Goal: Task Accomplishment & Management: Use online tool/utility

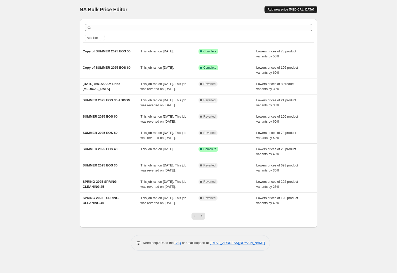
click at [295, 7] on button "Add new price change job" at bounding box center [291, 9] width 53 height 7
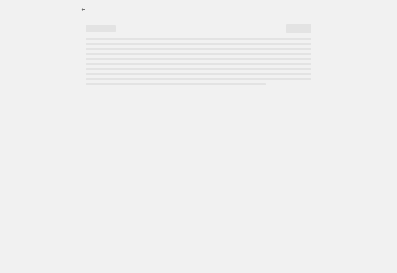
select select "percentage"
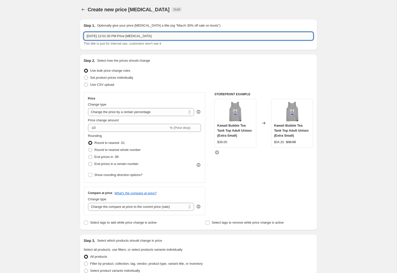
click at [170, 38] on input "Aug 13, 2025 at 12:01:30 PM Price change job" at bounding box center [199, 36] width 230 height 8
type input "SUMMER 2025 LAST CHANCE 20"
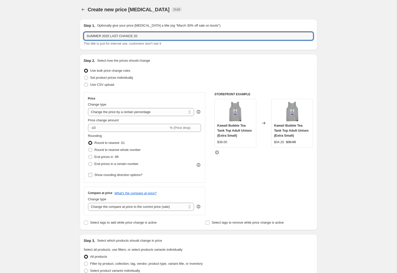
click at [91, 176] on input "Show rounding direction options?" at bounding box center [90, 175] width 4 height 4
checkbox input "true"
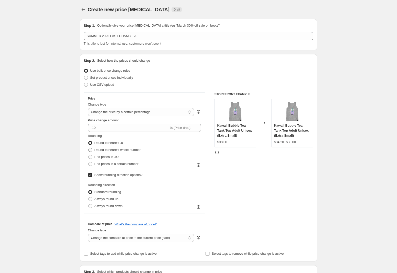
click at [91, 149] on span at bounding box center [90, 150] width 4 height 4
click at [89, 148] on input "Round to nearest whole number" at bounding box center [88, 148] width 0 height 0
radio input "true"
click at [90, 205] on span at bounding box center [90, 206] width 4 height 4
click at [89, 204] on input "Always round down" at bounding box center [88, 204] width 0 height 0
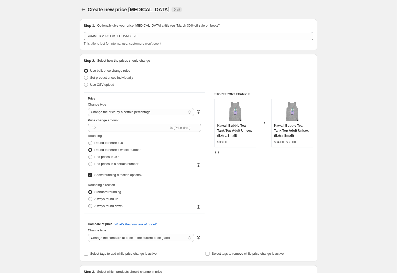
radio input "true"
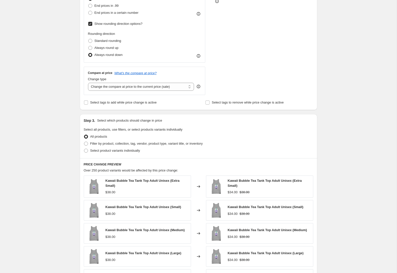
scroll to position [161, 0]
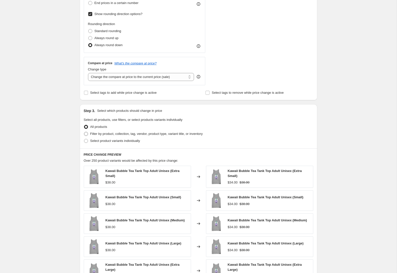
click at [88, 134] on span at bounding box center [86, 134] width 4 height 4
click at [84, 132] on input "Filter by product, collection, tag, vendor, product type, variant title, or inv…" at bounding box center [84, 132] width 0 height 0
radio input "true"
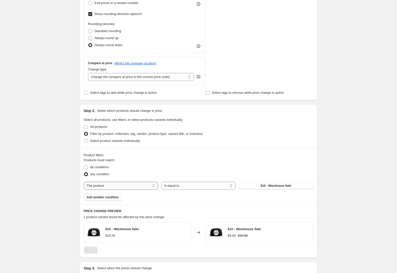
select select "collection"
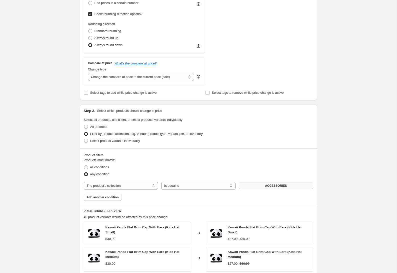
click at [269, 186] on span "ACCESSORIES" at bounding box center [276, 185] width 22 height 4
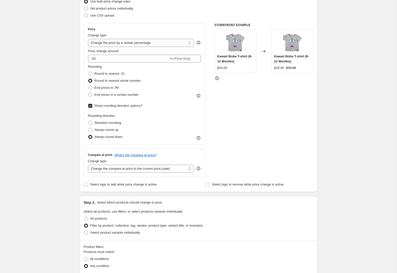
scroll to position [68, 0]
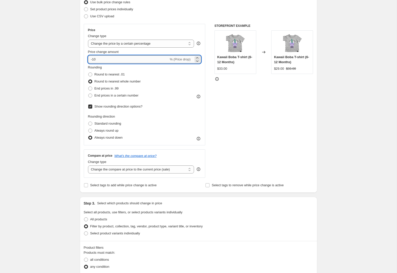
drag, startPoint x: 96, startPoint y: 59, endPoint x: 93, endPoint y: 59, distance: 3.3
click at [93, 59] on input "-10" at bounding box center [128, 59] width 81 height 8
type input "-20"
click at [340, 146] on div "Create new price change job. This page is ready Create new price change job Dra…" at bounding box center [198, 226] width 397 height 588
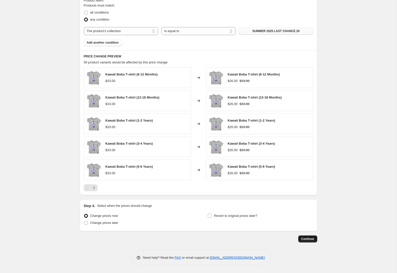
scroll to position [314, 0]
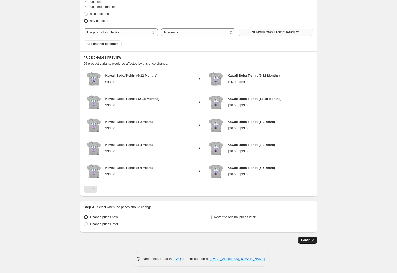
click at [310, 240] on span "Continue" at bounding box center [308, 240] width 13 height 4
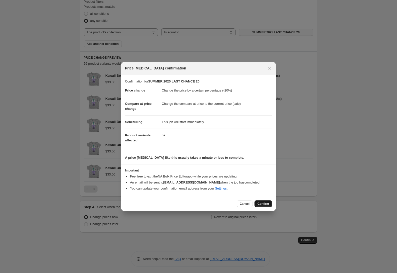
click at [264, 204] on span "Confirm" at bounding box center [264, 203] width 12 height 4
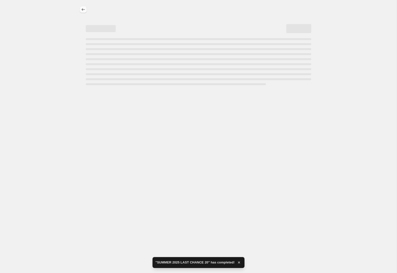
select select "percentage"
select select "collection"
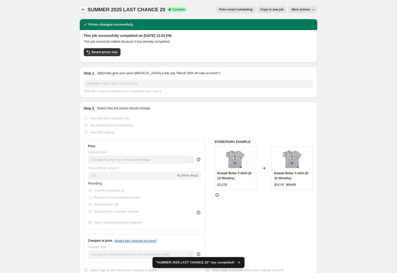
click at [83, 8] on icon "Price change jobs" at bounding box center [83, 9] width 5 height 5
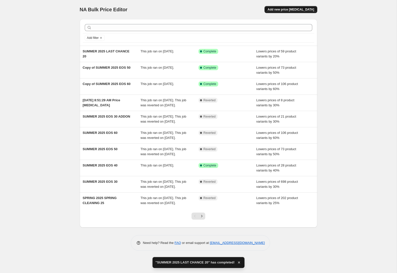
scroll to position [1, 0]
click at [298, 10] on span "Add new price change job" at bounding box center [291, 10] width 47 height 4
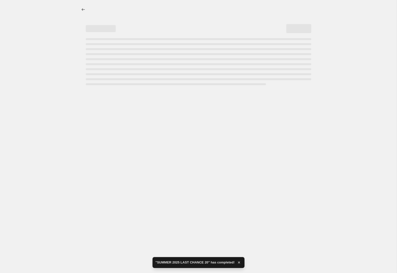
select select "percentage"
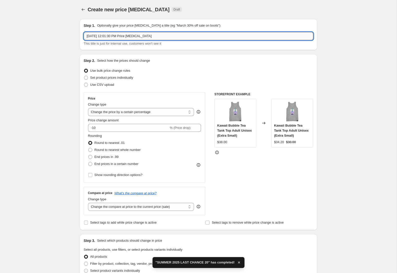
click at [142, 35] on input "Aug 13, 2025 at 12:01:30 PM Price change job" at bounding box center [199, 36] width 230 height 8
click at [141, 36] on input "Aug 13, 2025 at 12:01:30 PM Price change job" at bounding box center [199, 36] width 230 height 8
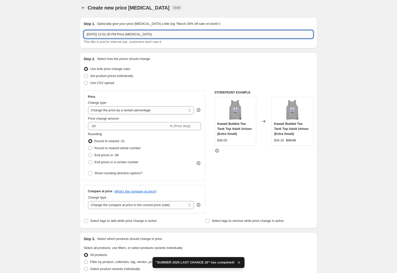
click at [141, 36] on input "Aug 13, 2025 at 12:01:30 PM Price change job" at bounding box center [199, 34] width 230 height 8
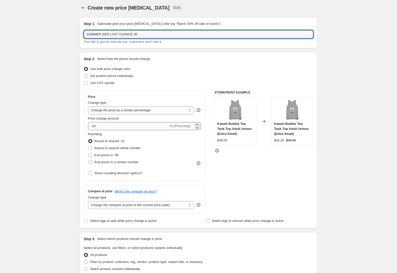
type input "SUMMER 2025 LAST CHANCE 30"
click at [110, 126] on input "-10" at bounding box center [128, 126] width 81 height 8
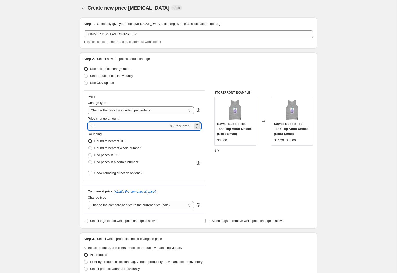
click at [110, 126] on input "-10" at bounding box center [128, 126] width 81 height 8
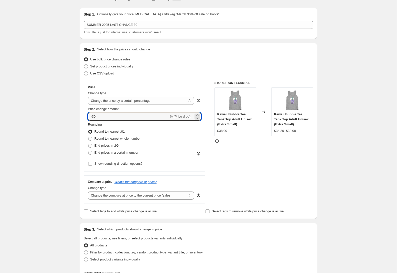
scroll to position [23, 0]
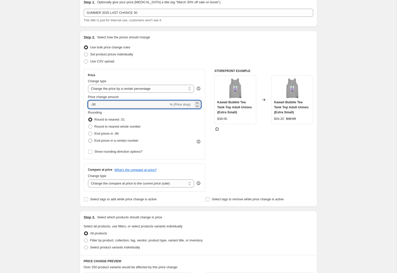
type input "-30"
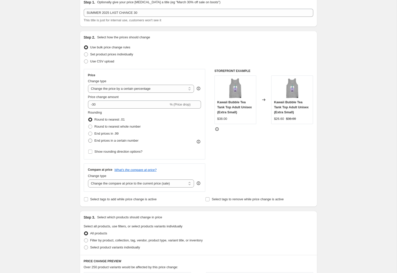
click at [90, 142] on span at bounding box center [90, 140] width 4 height 4
click at [89, 139] on input "End prices in a certain number" at bounding box center [88, 138] width 0 height 0
radio input "true"
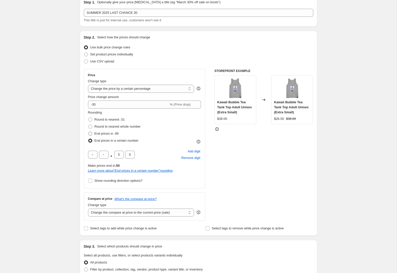
click at [90, 131] on label "End prices in .99" at bounding box center [103, 133] width 31 height 7
click at [89, 131] on input "End prices in .99" at bounding box center [88, 131] width 0 height 0
radio input "true"
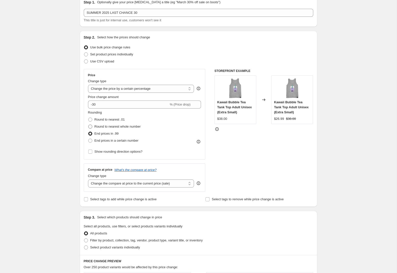
click at [90, 127] on span at bounding box center [90, 126] width 4 height 4
click at [89, 125] on input "Round to nearest whole number" at bounding box center [88, 124] width 0 height 0
radio input "true"
click at [91, 152] on input "Show rounding direction options?" at bounding box center [90, 151] width 4 height 4
checkbox input "true"
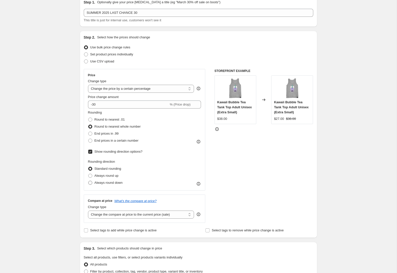
drag, startPoint x: 95, startPoint y: 184, endPoint x: 120, endPoint y: 186, distance: 24.9
click at [95, 184] on span "Always round down" at bounding box center [109, 182] width 28 height 4
click at [89, 181] on input "Always round down" at bounding box center [88, 180] width 0 height 0
radio input "true"
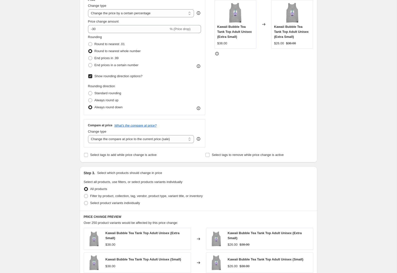
scroll to position [102, 0]
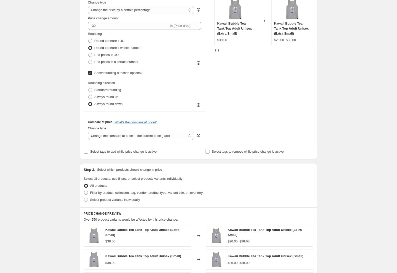
click at [96, 193] on span "Filter by product, collection, tag, vendor, product type, variant title, or inv…" at bounding box center [146, 192] width 113 height 4
click at [84, 191] on input "Filter by product, collection, tag, vendor, product type, variant title, or inv…" at bounding box center [84, 190] width 0 height 0
radio input "true"
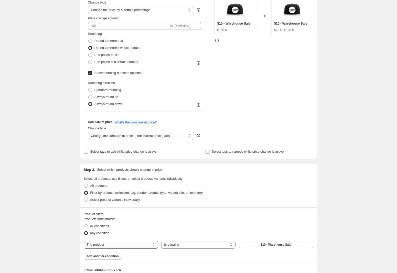
select select "collection"
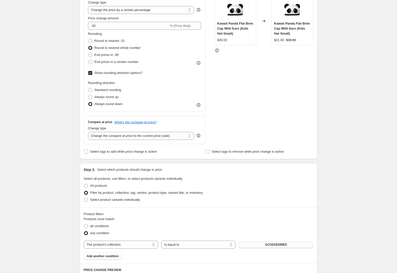
click at [258, 244] on button "ACCESSORIES" at bounding box center [276, 244] width 74 height 7
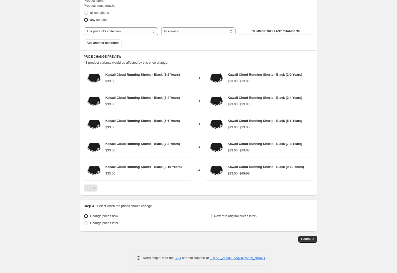
scroll to position [315, 0]
click at [311, 240] on span "Continue" at bounding box center [308, 238] width 13 height 4
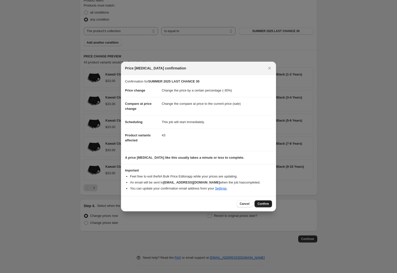
click at [267, 204] on span "Confirm" at bounding box center [264, 203] width 12 height 4
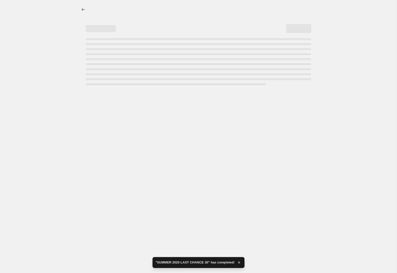
select select "percentage"
select select "collection"
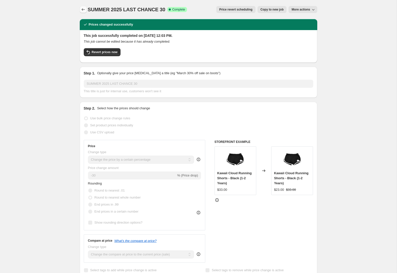
click at [81, 9] on icon "Price change jobs" at bounding box center [83, 9] width 5 height 5
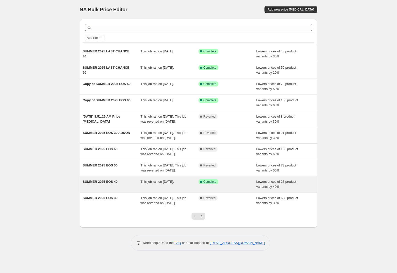
click at [155, 189] on div "This job ran on July 31, 2025." at bounding box center [170, 184] width 58 height 10
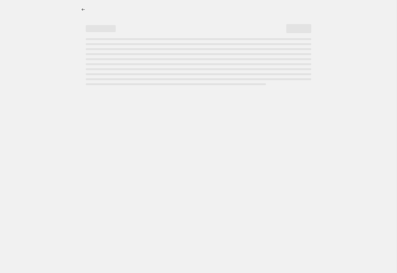
select select "percentage"
select select "collection"
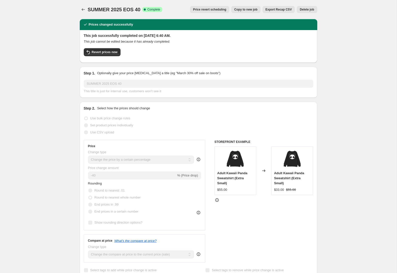
click at [236, 8] on span "Copy to new job" at bounding box center [245, 10] width 23 height 4
select select "percentage"
select select "collection"
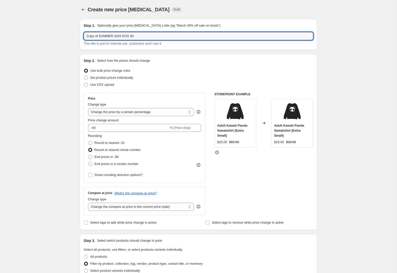
drag, startPoint x: 99, startPoint y: 37, endPoint x: 76, endPoint y: 35, distance: 23.6
click at [76, 34] on div "Step 1. Optionally give your price change job a title (eg "March 30% off sale o…" at bounding box center [197, 270] width 242 height 511
drag, startPoint x: 118, startPoint y: 36, endPoint x: 90, endPoint y: 37, distance: 28.5
click at [90, 37] on input "SUMMER 2025 EOS 40" at bounding box center [199, 36] width 230 height 8
click at [100, 38] on input "SUMMER 2025 EOS 40" at bounding box center [199, 36] width 230 height 8
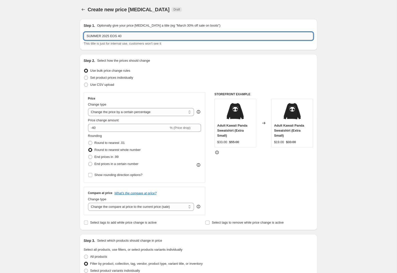
drag, startPoint x: 95, startPoint y: 37, endPoint x: 88, endPoint y: 37, distance: 6.8
click at [88, 37] on input "SUMMER 2025 EOS 40" at bounding box center [199, 36] width 230 height 8
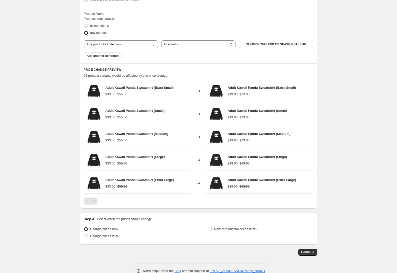
scroll to position [273, 0]
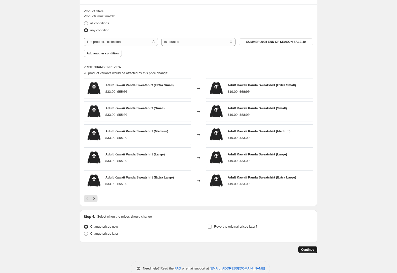
type input "SPRING 2025 LAST CHANCE 40"
click at [313, 250] on span "Continue" at bounding box center [308, 249] width 13 height 4
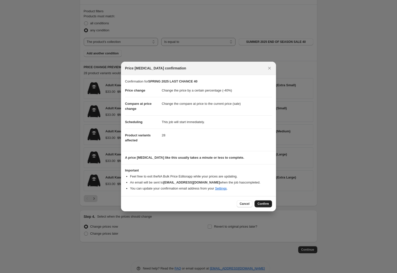
click at [264, 204] on span "Confirm" at bounding box center [264, 203] width 12 height 4
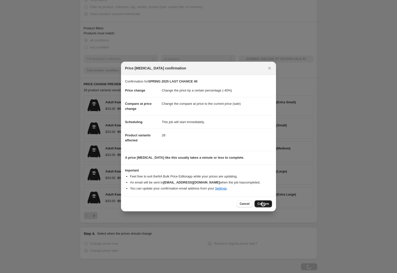
scroll to position [273, 0]
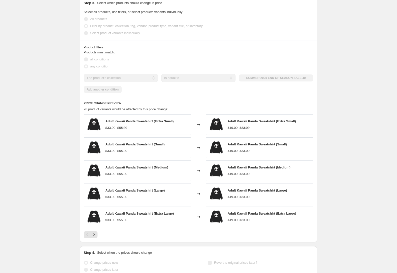
select select "percentage"
select select "collection"
